Goal: Information Seeking & Learning: Understand process/instructions

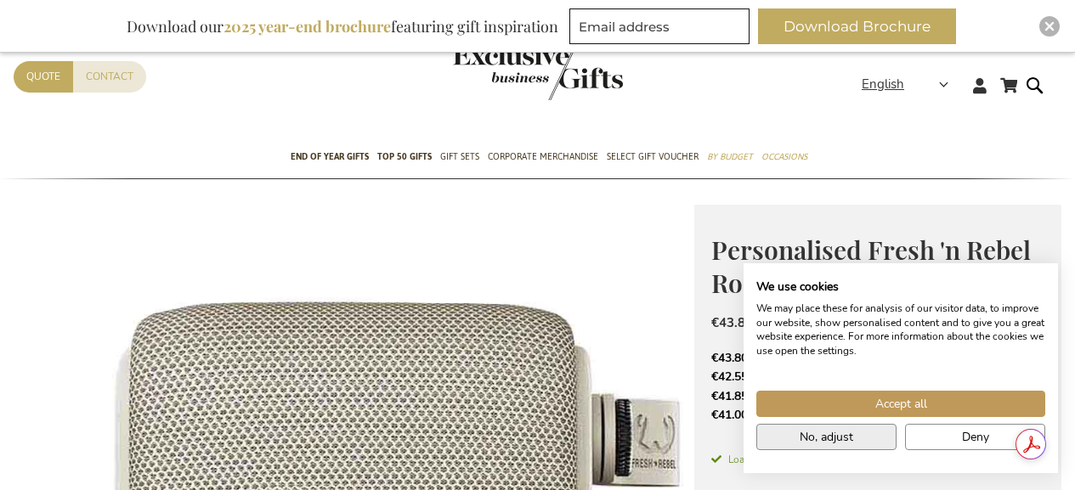
scroll to position [64, 0]
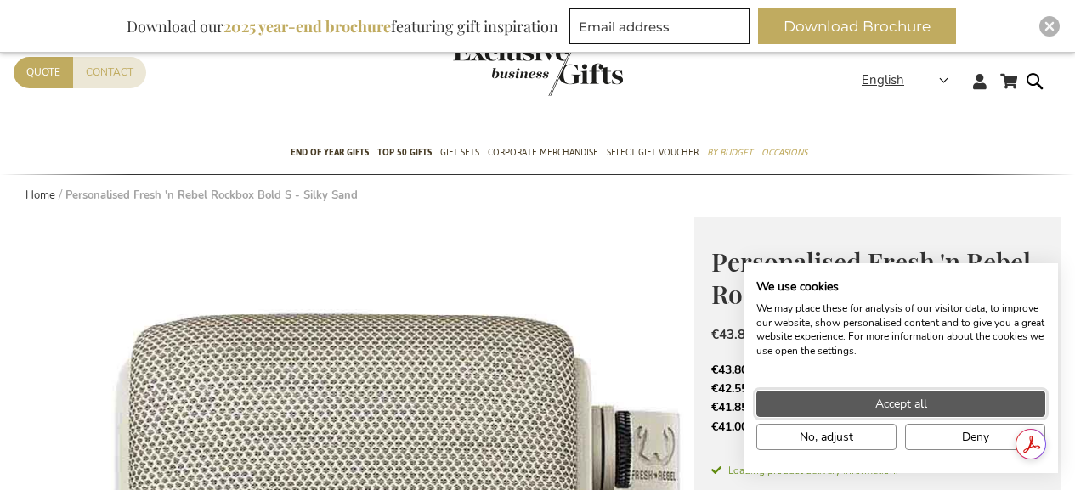
click at [823, 408] on button "Accept all" at bounding box center [900, 404] width 289 height 26
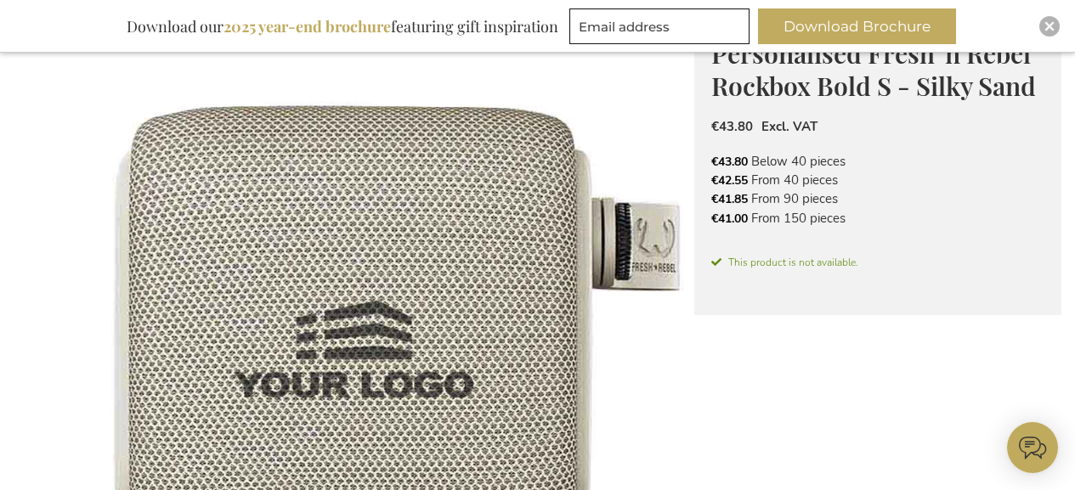
scroll to position [0, 0]
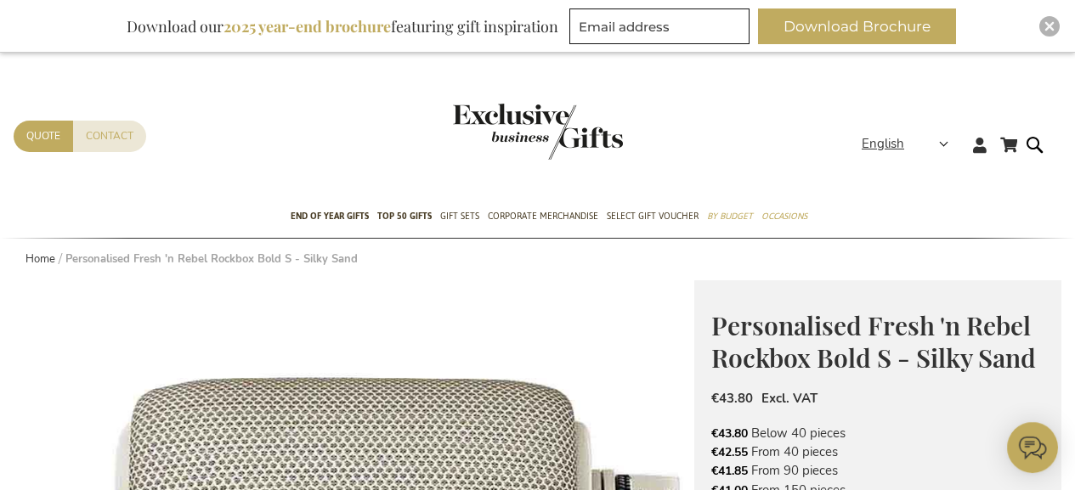
click at [533, 121] on img "store logo" at bounding box center [538, 132] width 170 height 56
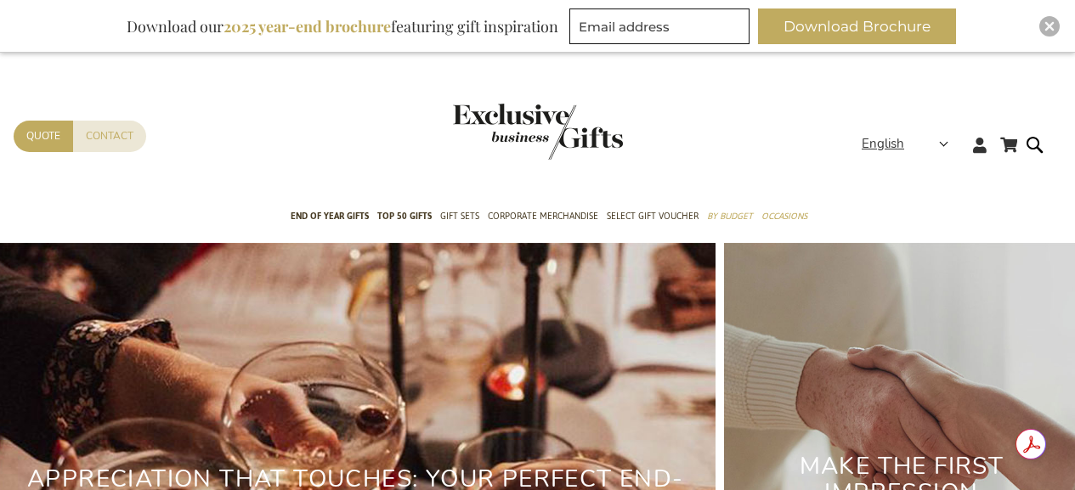
click at [1065, 29] on div "Inspiratiebrochure Download our 2025 year-end brochure featuring gift inspirati…" at bounding box center [537, 26] width 1075 height 53
click at [1050, 27] on img "Close" at bounding box center [1049, 26] width 10 height 10
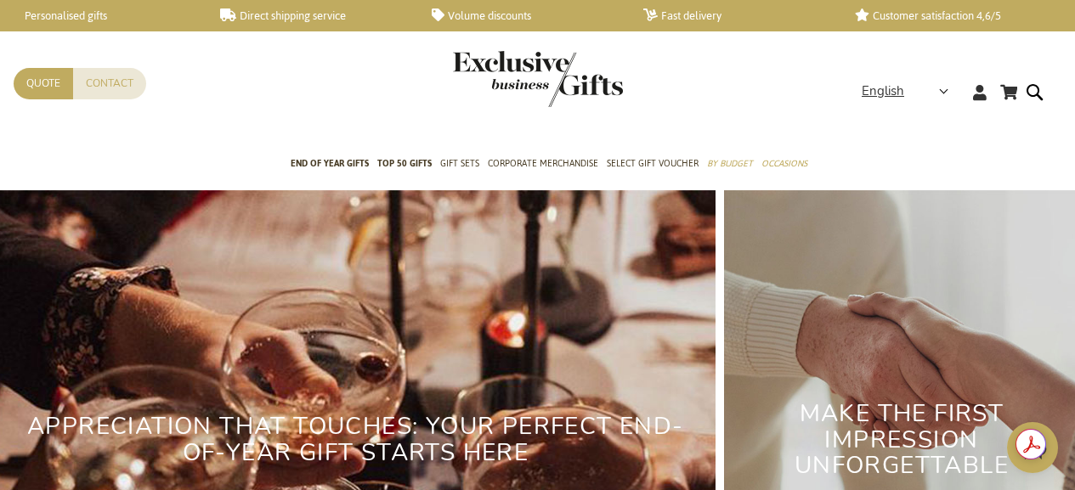
click at [302, 19] on link "Direct shipping service" at bounding box center [312, 15] width 184 height 14
